Goal: Task Accomplishment & Management: Use online tool/utility

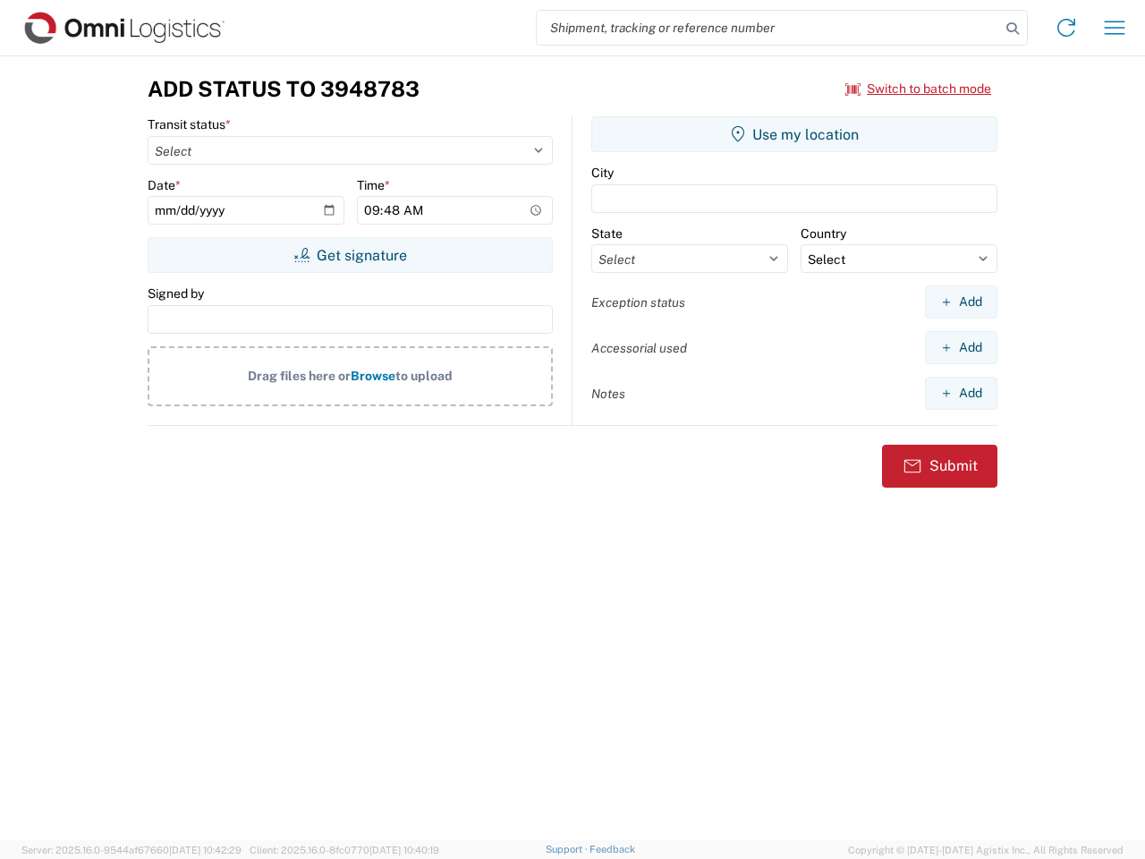
click at [768, 28] on input "search" at bounding box center [768, 28] width 463 height 34
click at [1012, 29] on icon at bounding box center [1012, 28] width 25 height 25
click at [1066, 28] on icon at bounding box center [1066, 27] width 29 height 29
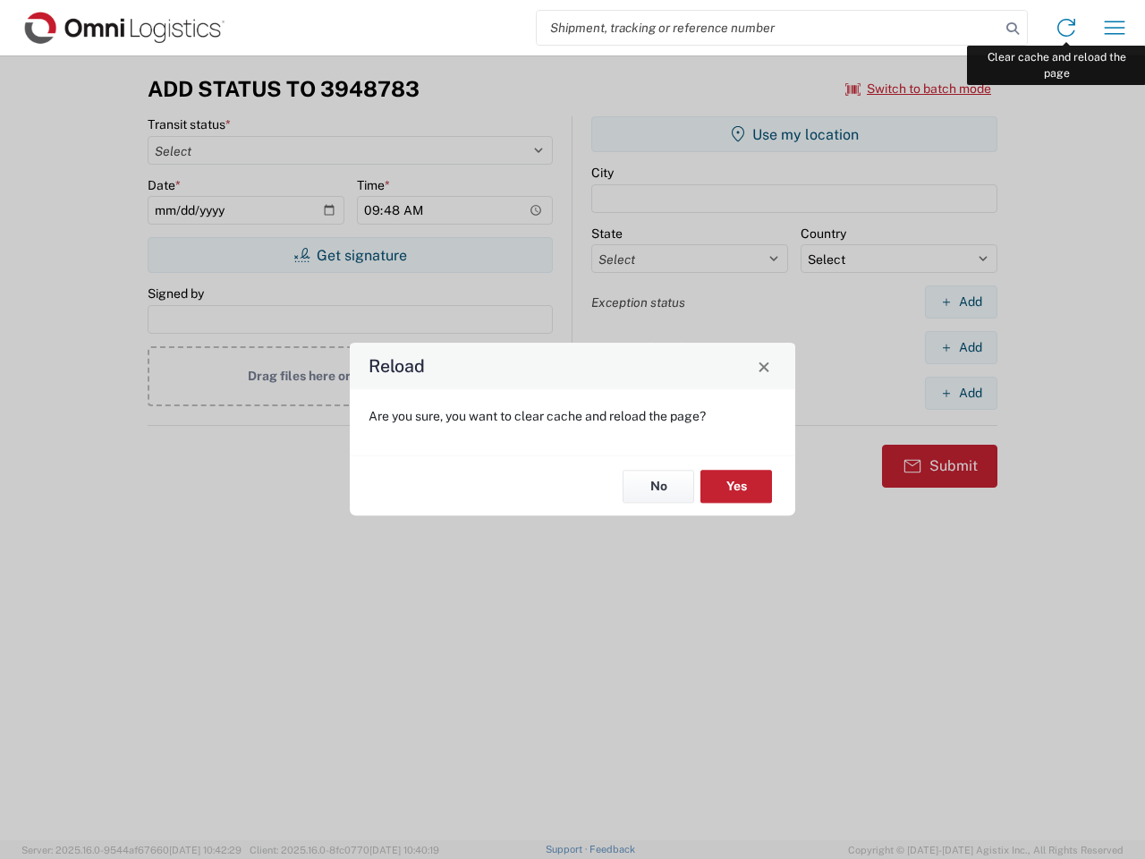
click at [1114, 28] on div "Reload Are you sure, you want to clear cache and reload the page? No Yes" at bounding box center [572, 429] width 1145 height 859
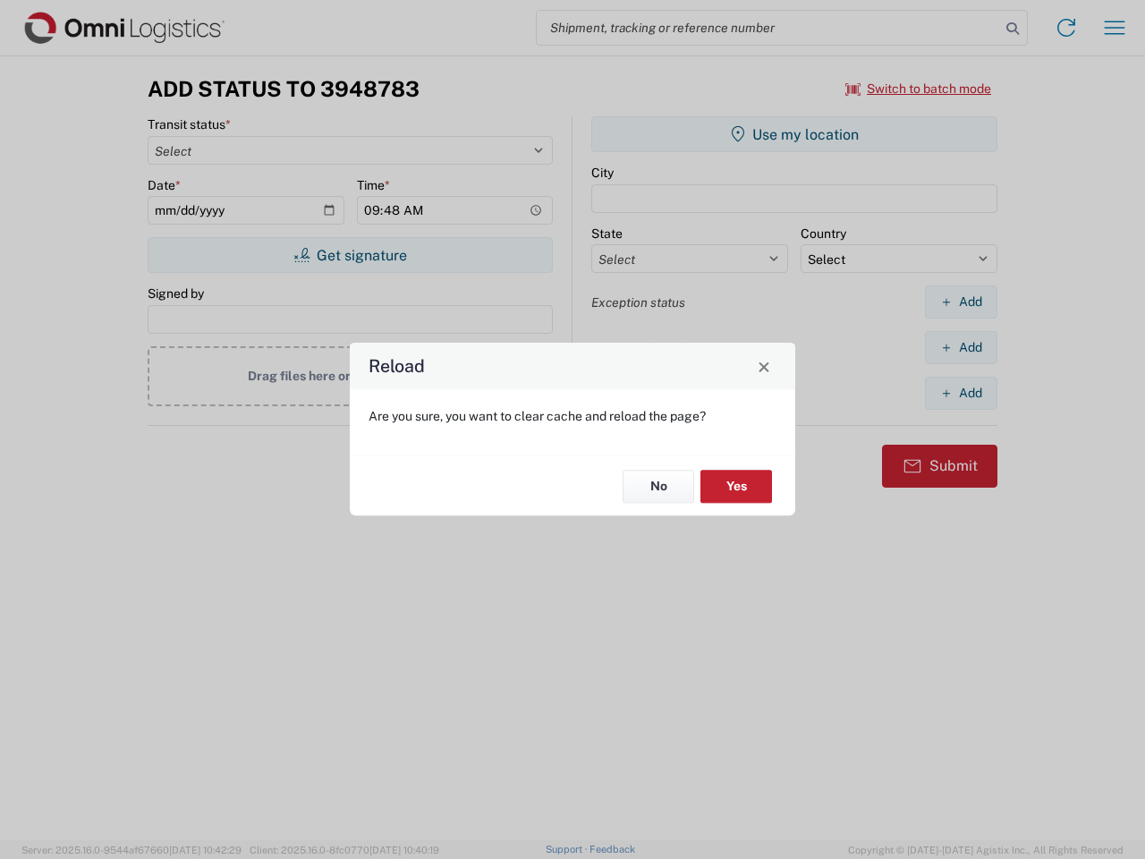
click at [919, 89] on div "Reload Are you sure, you want to clear cache and reload the page? No Yes" at bounding box center [572, 429] width 1145 height 859
click at [350, 255] on div "Reload Are you sure, you want to clear cache and reload the page? No Yes" at bounding box center [572, 429] width 1145 height 859
click at [794, 134] on div "Reload Are you sure, you want to clear cache and reload the page? No Yes" at bounding box center [572, 429] width 1145 height 859
click at [961, 301] on div "Reload Are you sure, you want to clear cache and reload the page? No Yes" at bounding box center [572, 429] width 1145 height 859
click at [961, 347] on div "Reload Are you sure, you want to clear cache and reload the page? No Yes" at bounding box center [572, 429] width 1145 height 859
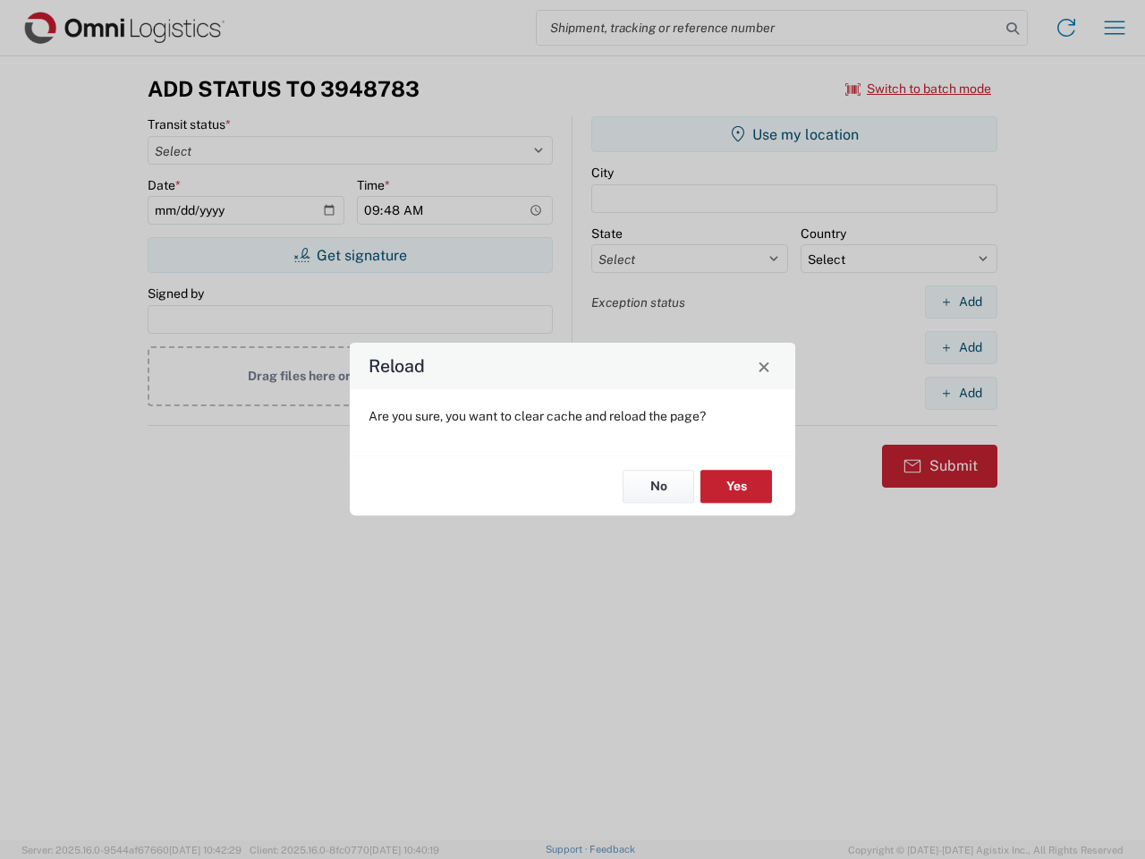
click at [961, 393] on div "Reload Are you sure, you want to clear cache and reload the page? No Yes" at bounding box center [572, 429] width 1145 height 859
